Goal: Manage account settings

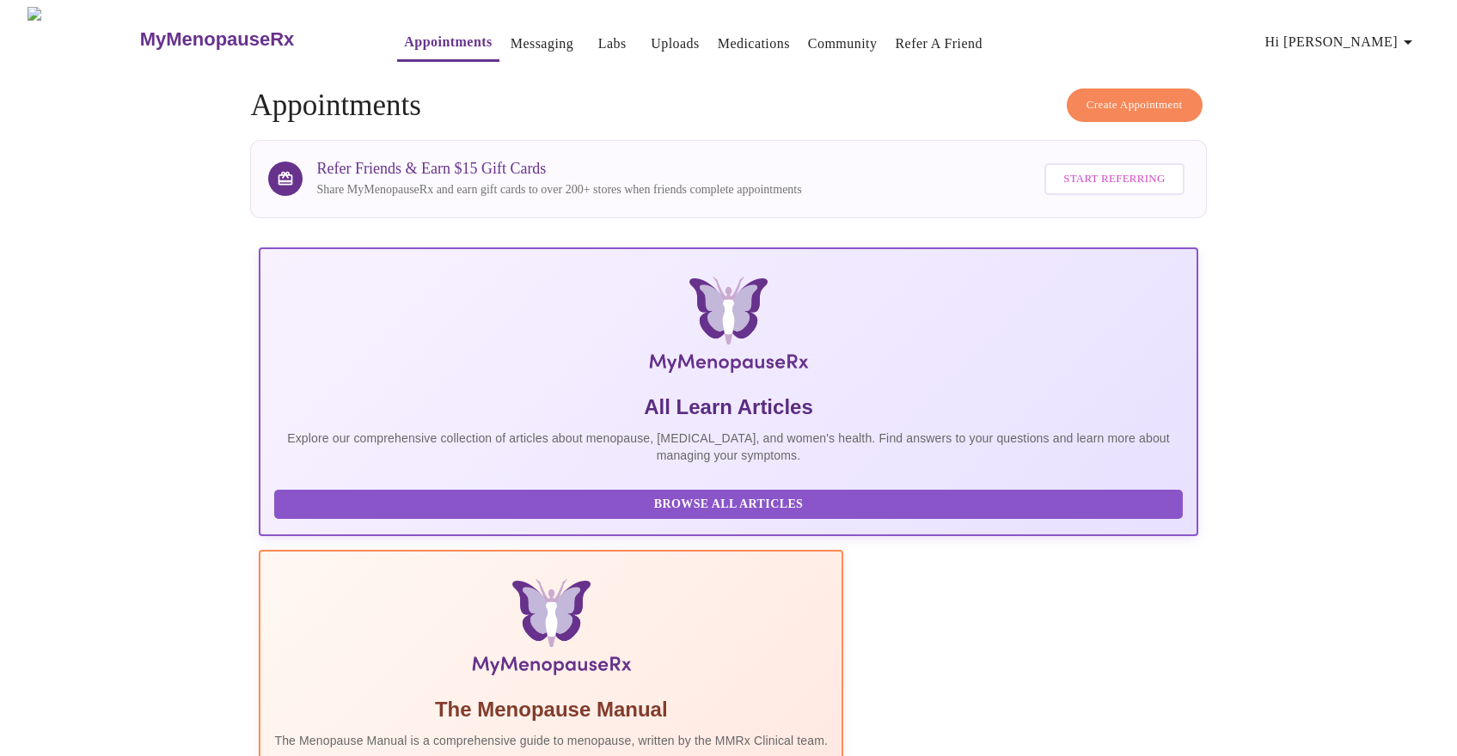
click at [1378, 35] on span "Hi [PERSON_NAME]" at bounding box center [1341, 42] width 153 height 24
click at [1376, 69] on li "Billing" at bounding box center [1383, 67] width 79 height 31
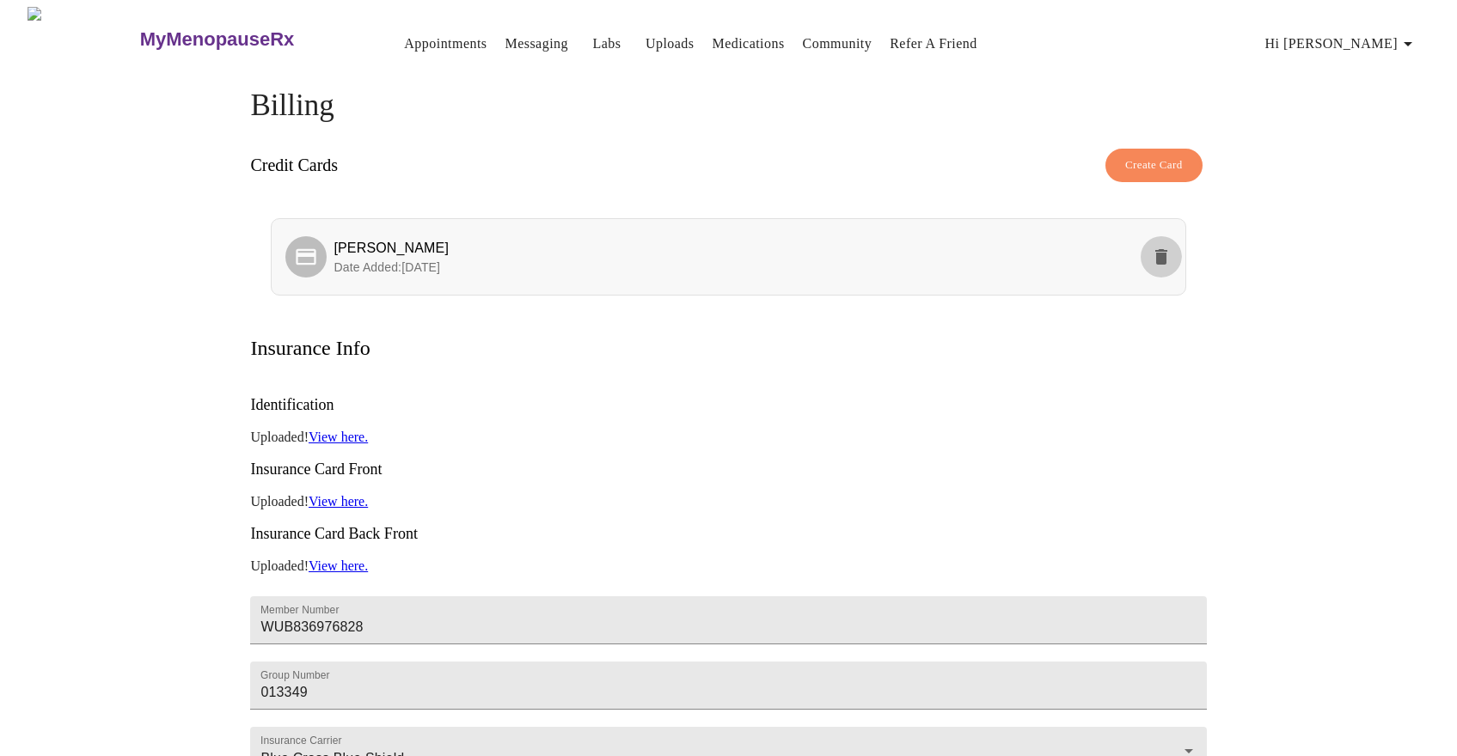
click at [1165, 247] on icon "delete" at bounding box center [1161, 257] width 21 height 21
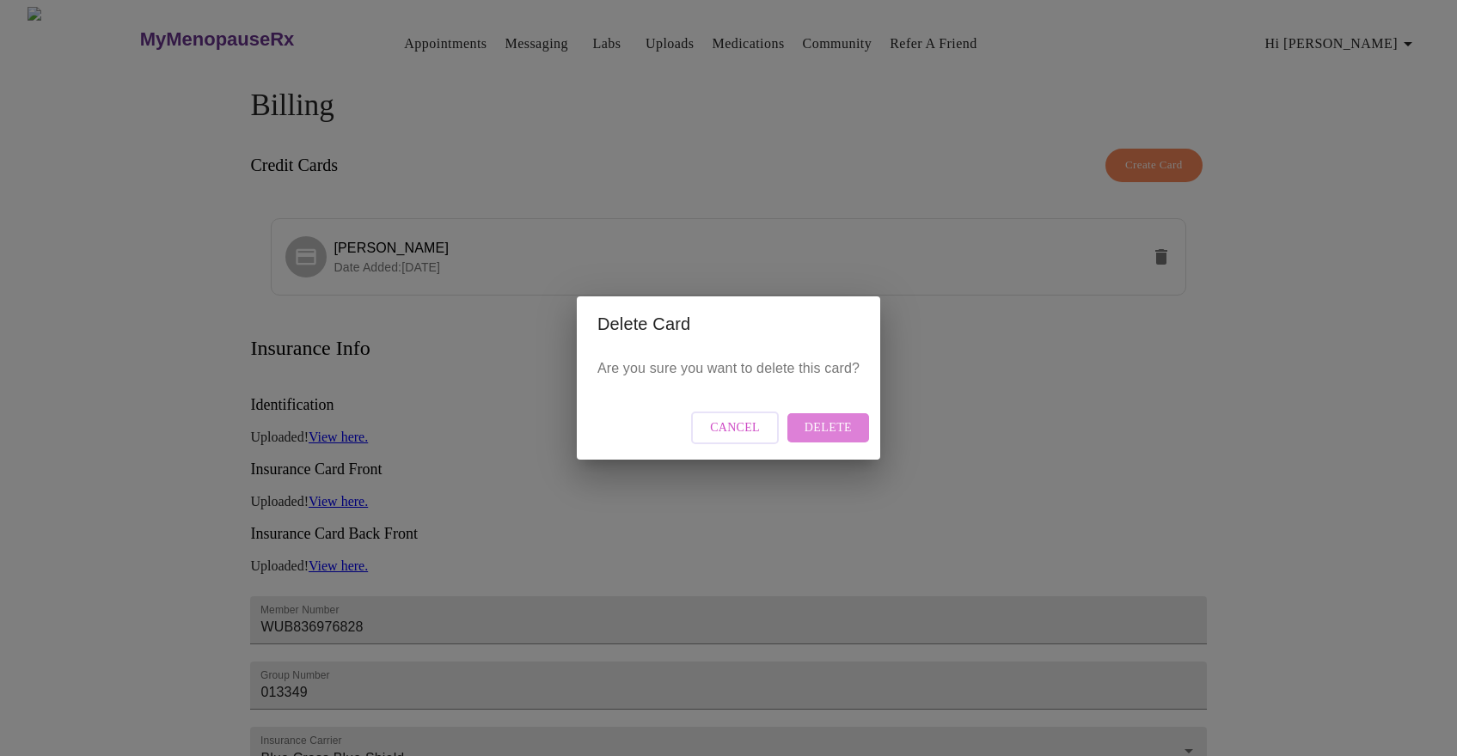
click at [834, 434] on span "Delete" at bounding box center [828, 428] width 47 height 21
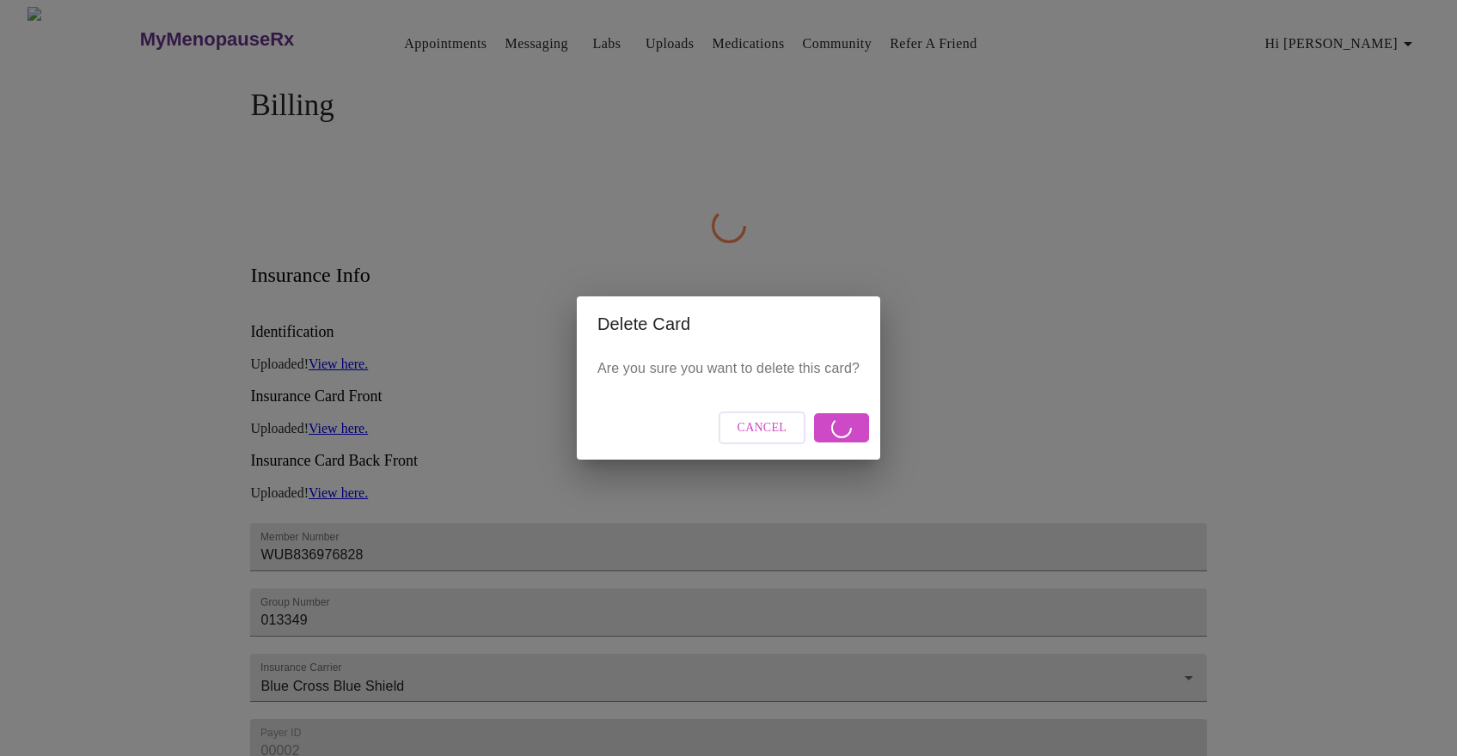
click at [864, 187] on div "Delete Card Are you sure you want to delete this card? Cancel" at bounding box center [728, 378] width 1457 height 756
click at [752, 426] on span "Cancel" at bounding box center [763, 428] width 50 height 21
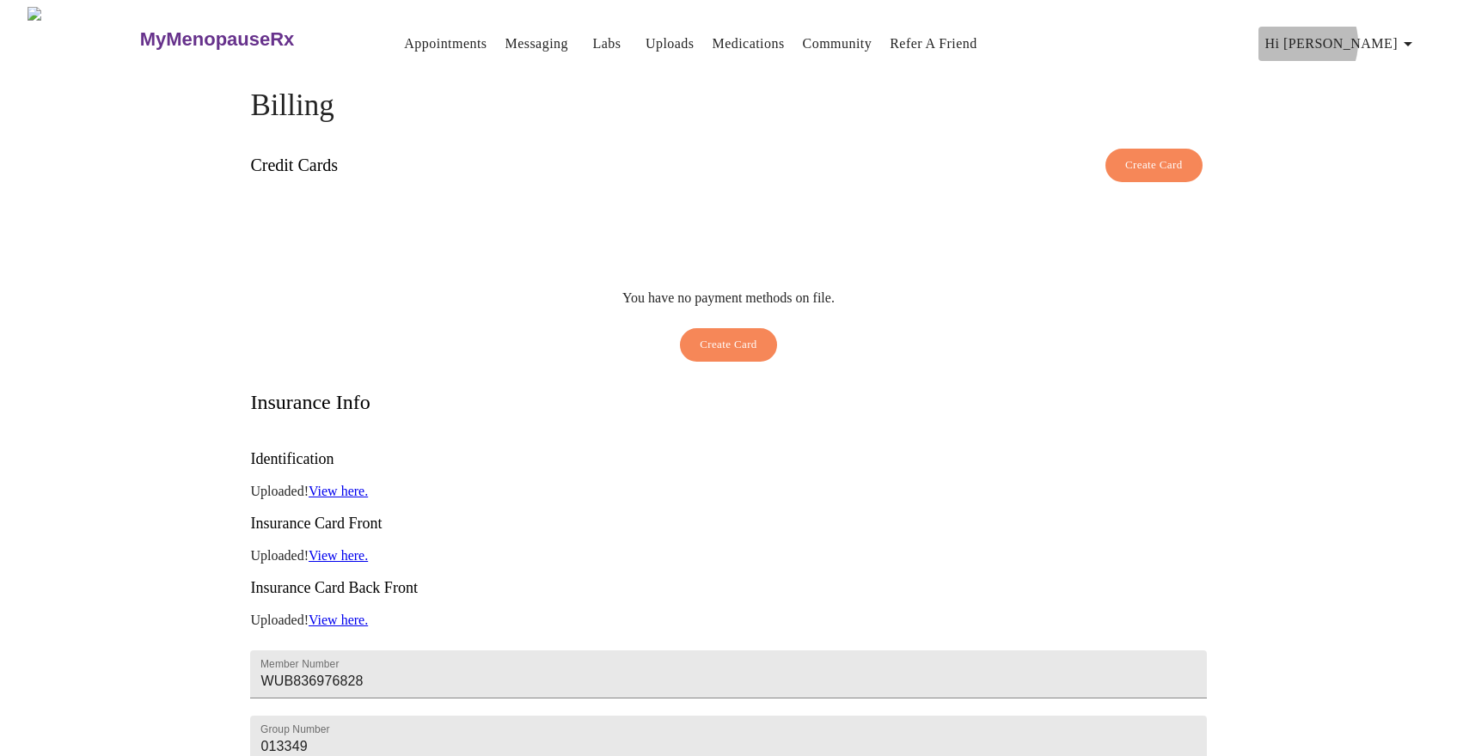
click at [1372, 35] on span "Hi [PERSON_NAME]" at bounding box center [1341, 44] width 153 height 24
click at [1374, 124] on li "Log out" at bounding box center [1383, 129] width 79 height 31
